Goal: Task Accomplishment & Management: Use online tool/utility

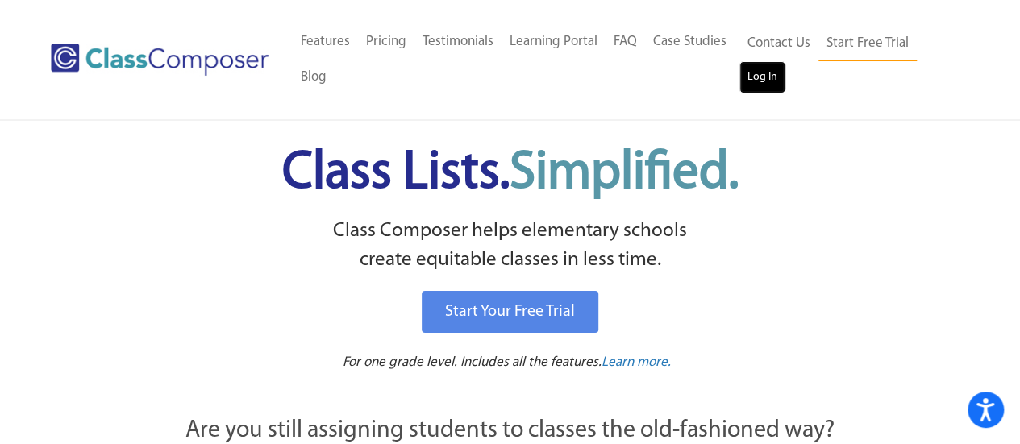
click at [760, 71] on link "Log In" at bounding box center [762, 77] width 46 height 32
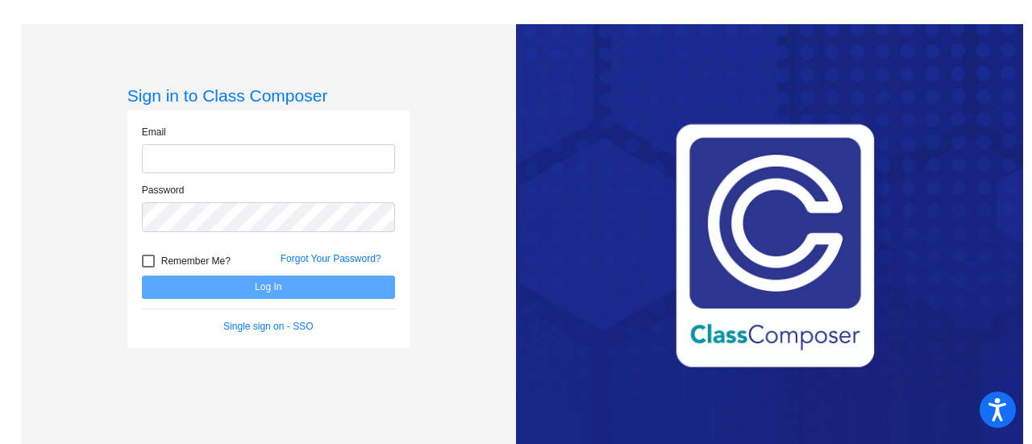
type input "[EMAIL_ADDRESS][DOMAIN_NAME]"
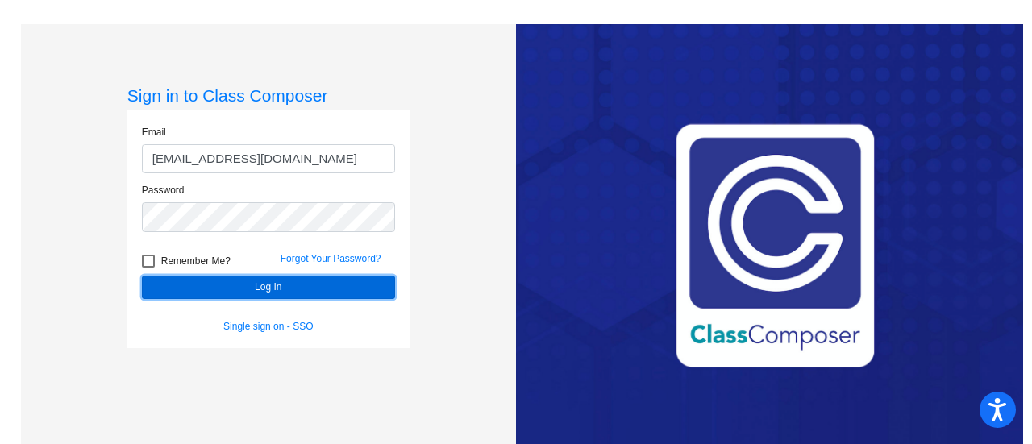
click at [314, 283] on button "Log In" at bounding box center [268, 287] width 253 height 23
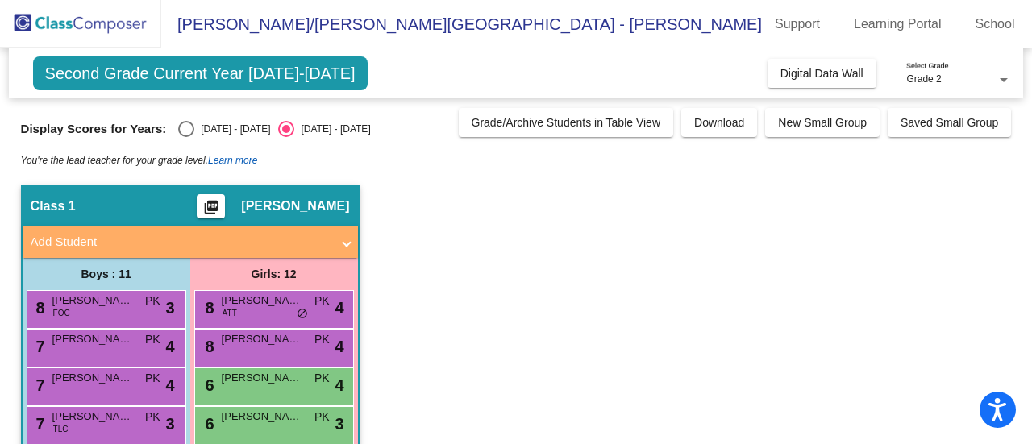
click at [229, 159] on link "Learn more" at bounding box center [232, 160] width 49 height 11
